Goal: Task Accomplishment & Management: Complete application form

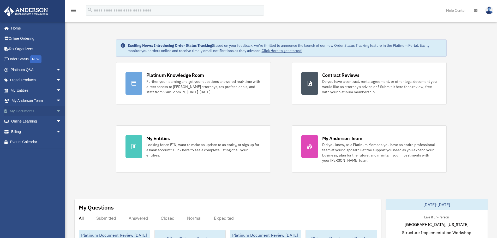
click at [56, 111] on span "arrow_drop_down" at bounding box center [61, 111] width 10 height 11
click at [56, 163] on span "arrow_drop_down" at bounding box center [61, 162] width 10 height 11
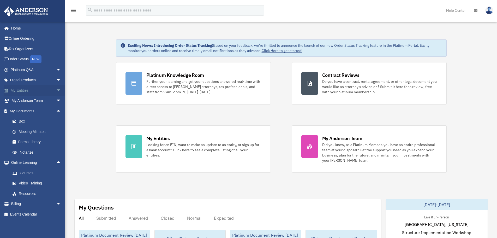
click at [56, 88] on span "arrow_drop_down" at bounding box center [61, 90] width 10 height 11
click at [56, 82] on span "arrow_drop_down" at bounding box center [61, 80] width 10 height 11
click at [31, 124] on div "Land Trust Kit" at bounding box center [40, 121] width 44 height 7
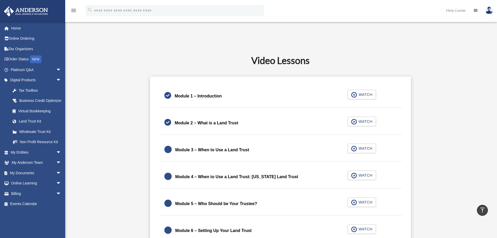
scroll to position [391, 0]
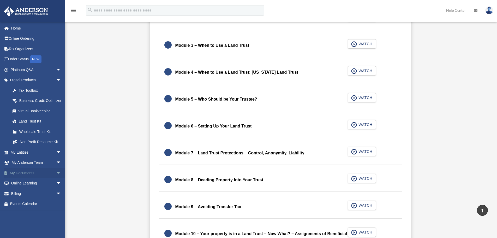
click at [44, 178] on link "My Documents arrow_drop_down" at bounding box center [37, 173] width 66 height 10
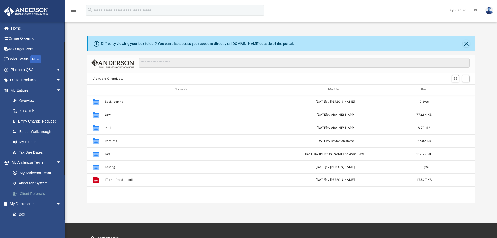
scroll to position [93, 0]
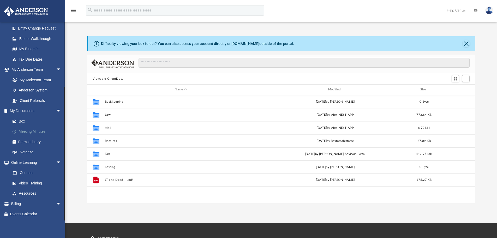
click at [34, 131] on link "Meeting Minutes" at bounding box center [38, 131] width 62 height 10
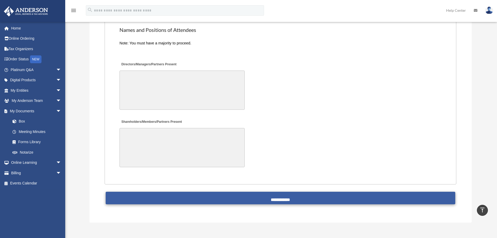
scroll to position [1044, 0]
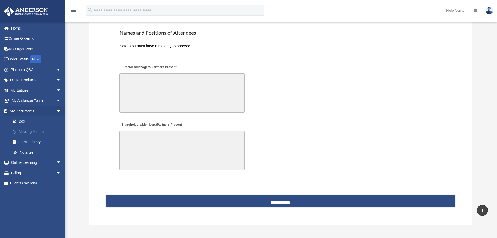
click at [33, 130] on link "Meeting Minutes" at bounding box center [38, 131] width 62 height 10
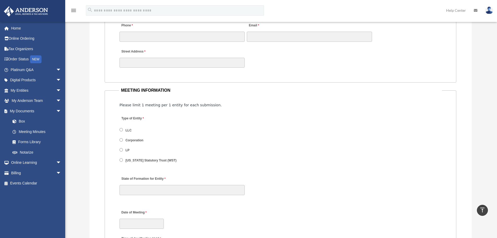
scroll to position [522, 0]
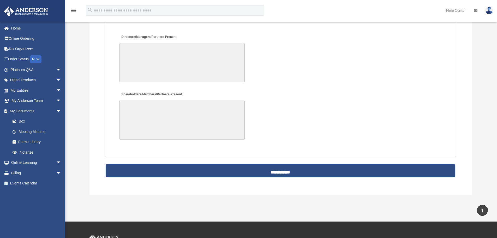
scroll to position [1122, 0]
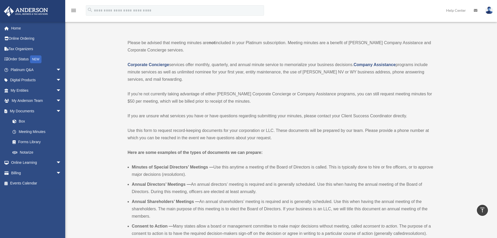
scroll to position [0, 0]
